Goal: Check status: Check status

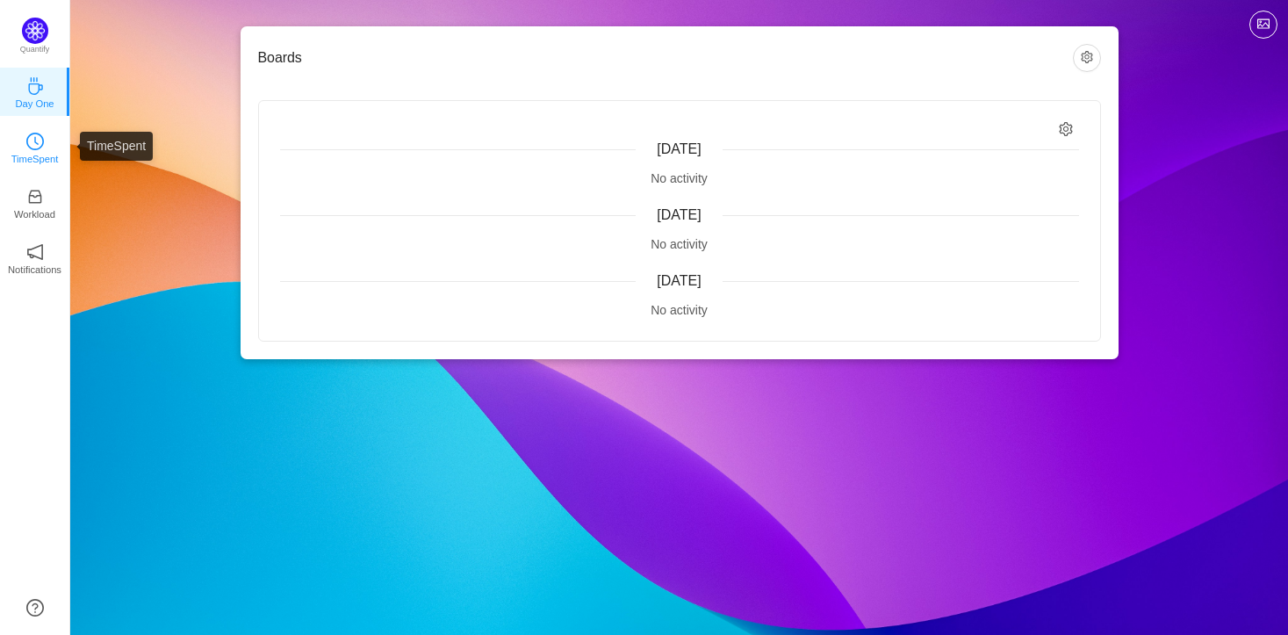
click at [32, 148] on icon "icon: clock-circle" at bounding box center [35, 142] width 18 height 18
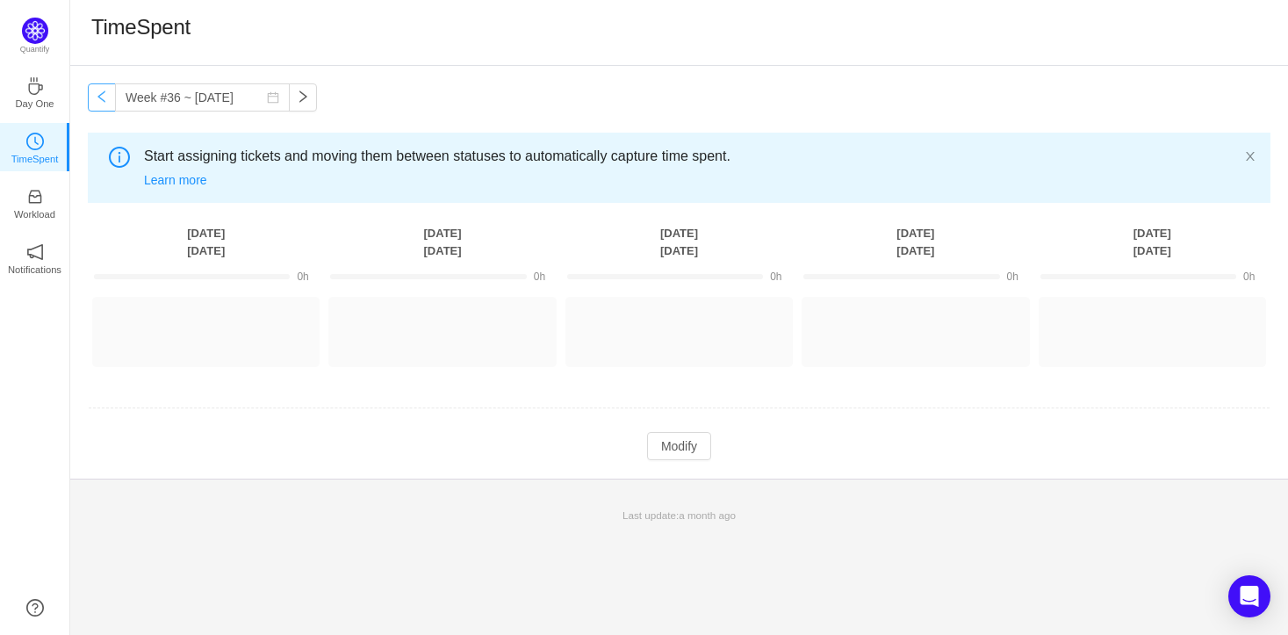
click at [104, 103] on button "button" at bounding box center [102, 97] width 28 height 28
type input "Week #34 ~ [DATE]"
click at [32, 194] on icon "icon: inbox" at bounding box center [35, 197] width 18 height 18
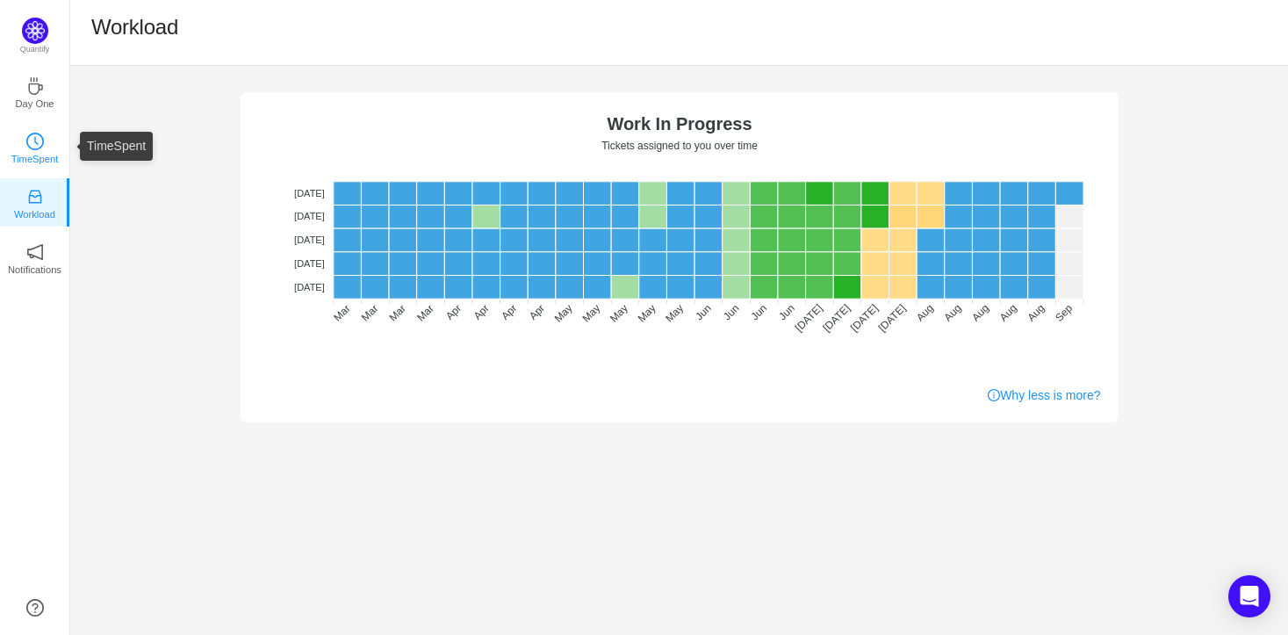
click at [49, 153] on p "TimeSpent" at bounding box center [34, 159] width 47 height 16
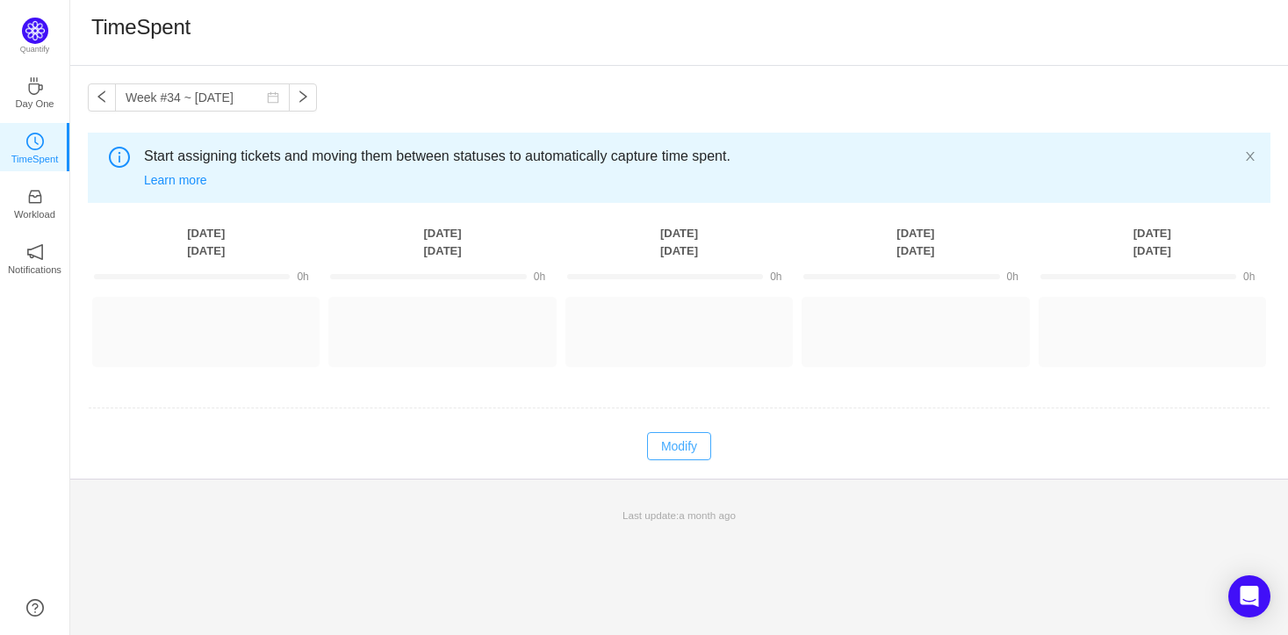
click at [684, 441] on button "Modify" at bounding box center [679, 446] width 64 height 28
click at [639, 455] on button "Cancel" at bounding box center [641, 446] width 67 height 28
click at [1252, 154] on icon "icon: close" at bounding box center [1250, 156] width 12 height 12
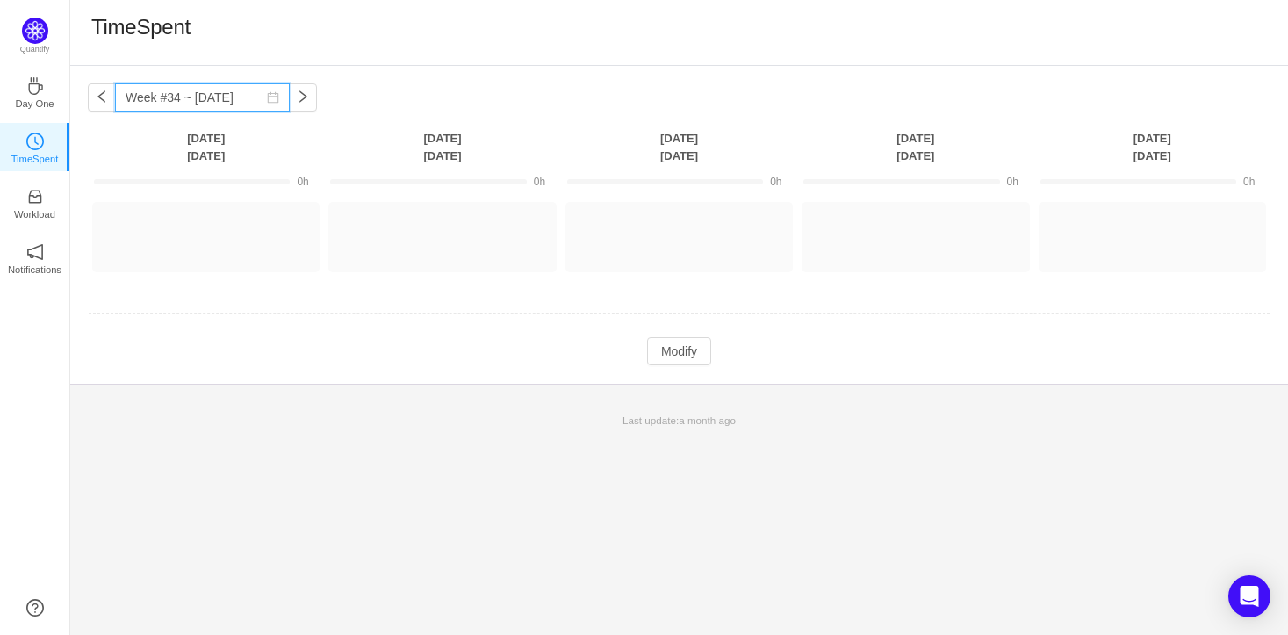
click at [169, 92] on input "Week #34 ~ [DATE]" at bounding box center [202, 97] width 175 height 28
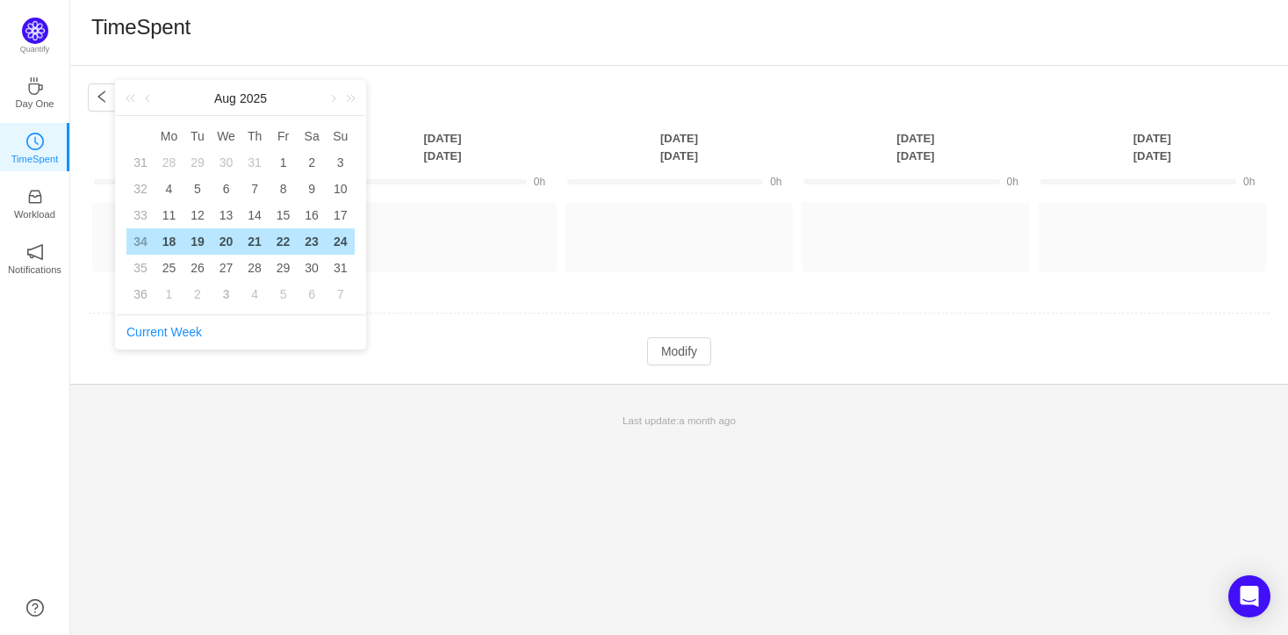
click at [407, 84] on div "Week #34 ~ [DATE] You have reached free plan limit. Upgrade [DATE] [DATE] [DATE…" at bounding box center [678, 225] width 1217 height 318
